Goal: Check status

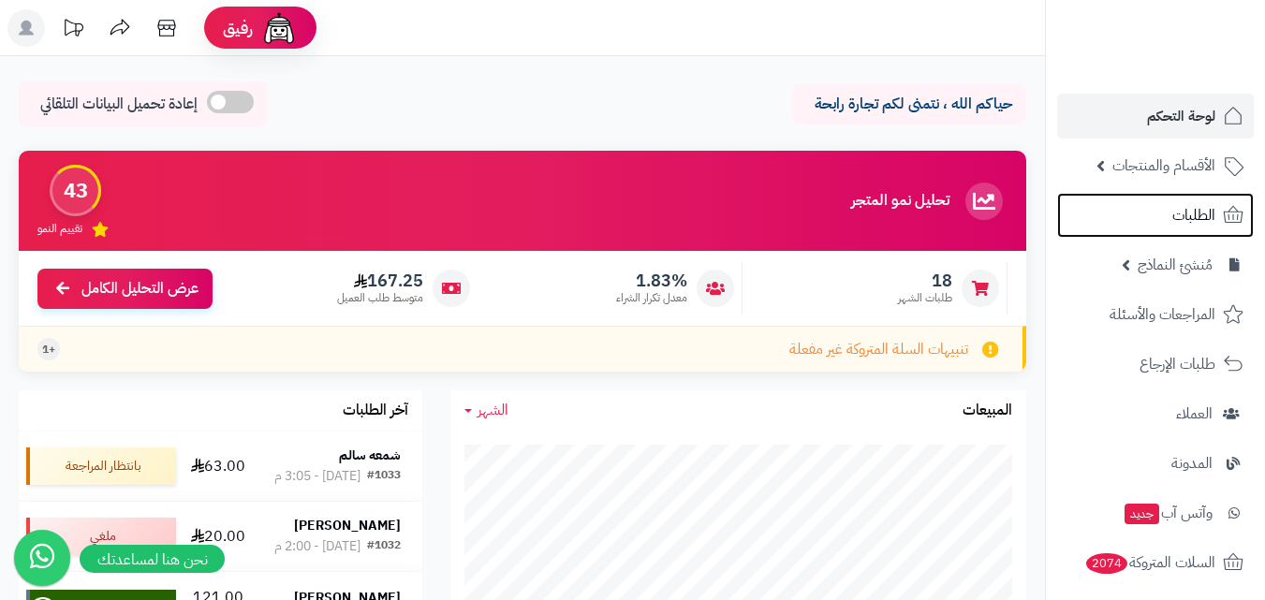
click at [1202, 218] on span "الطلبات" at bounding box center [1194, 215] width 43 height 26
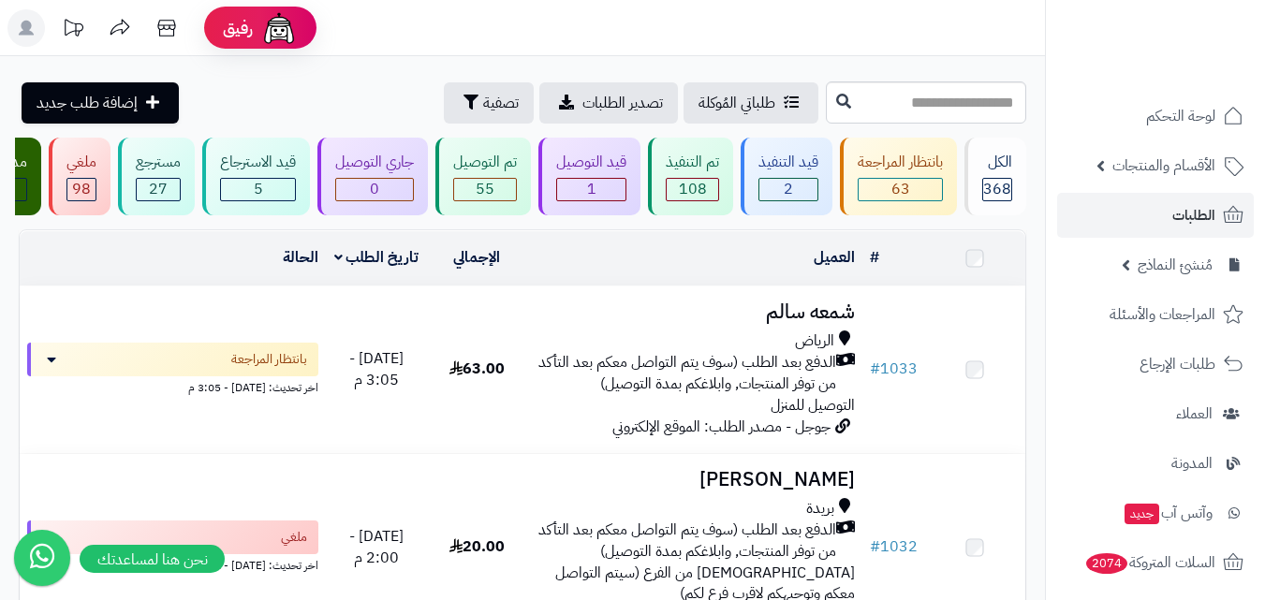
scroll to position [187, 0]
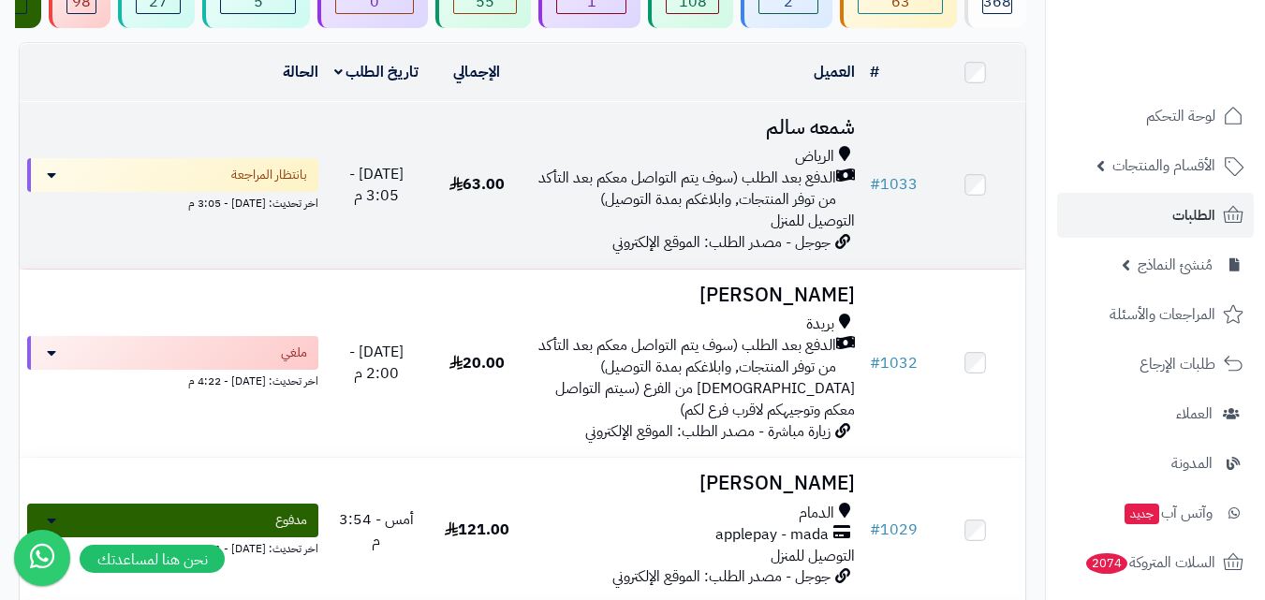
click at [628, 229] on div "[PERSON_NAME] بعد الطلب (سوف يتم التواصل معكم بعد التأكد من توفر المنتجات, وابل…" at bounding box center [695, 188] width 320 height 85
